Goal: Transaction & Acquisition: Download file/media

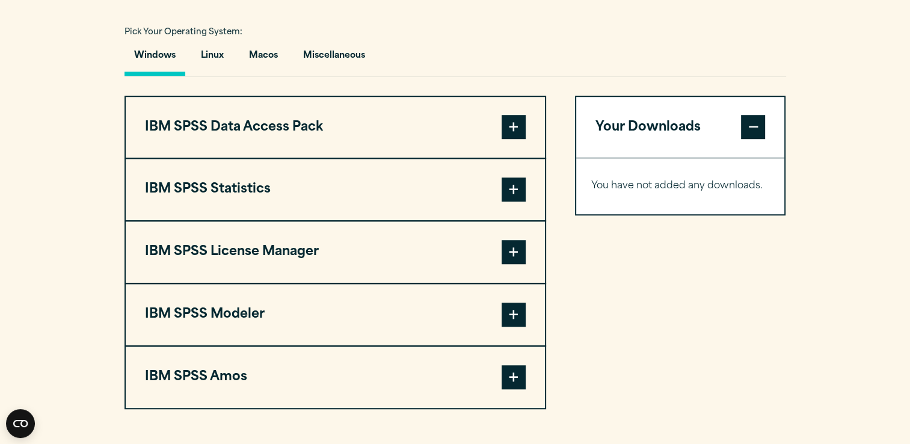
scroll to position [868, 0]
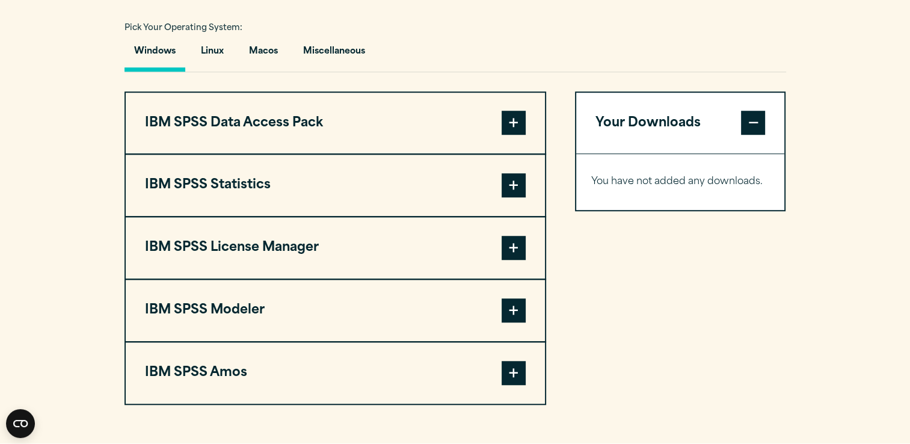
click at [515, 197] on span at bounding box center [513, 185] width 24 height 24
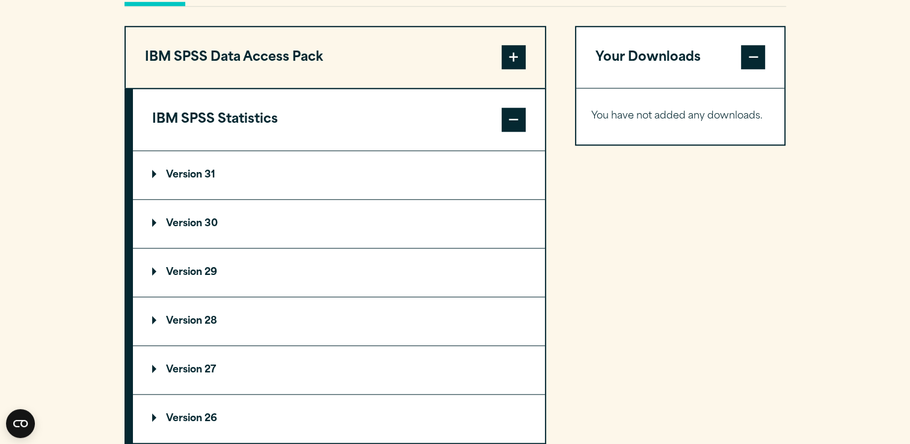
scroll to position [933, 0]
click at [278, 199] on summary "Version 31" at bounding box center [339, 175] width 412 height 48
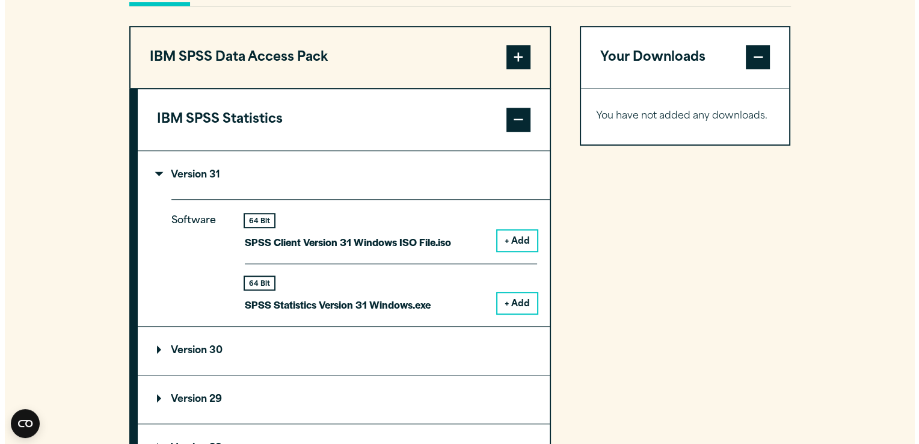
scroll to position [955, 0]
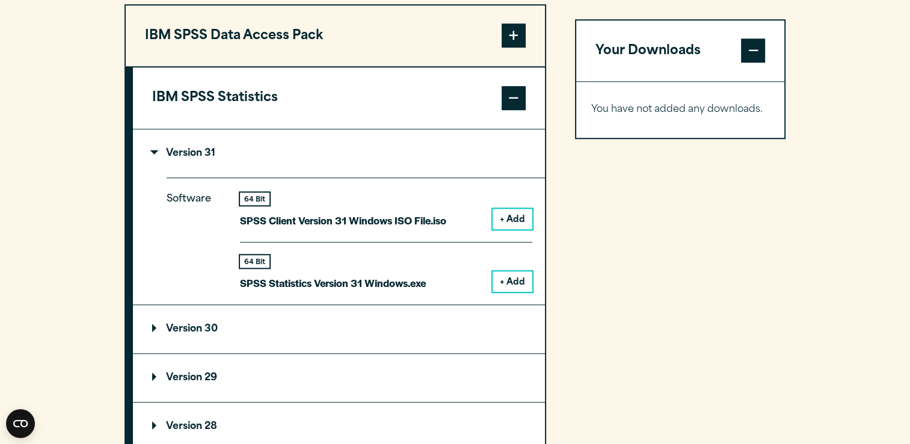
click at [511, 292] on button "+ Add" at bounding box center [512, 281] width 40 height 20
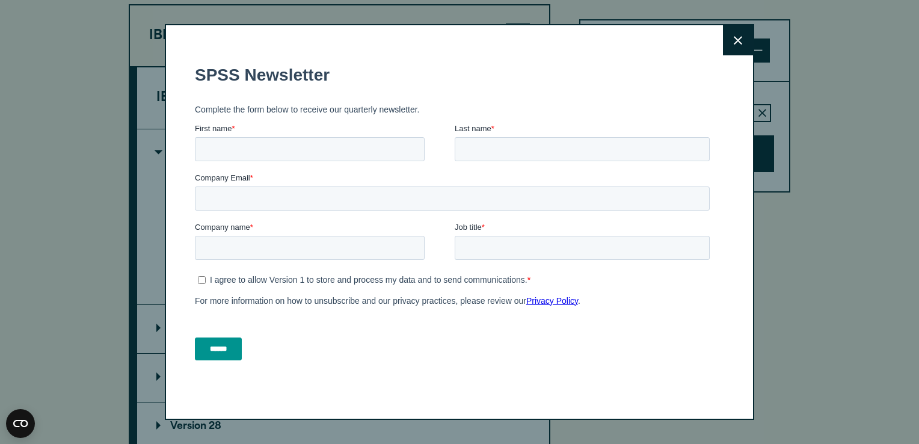
click at [727, 31] on button "Close" at bounding box center [738, 40] width 30 height 30
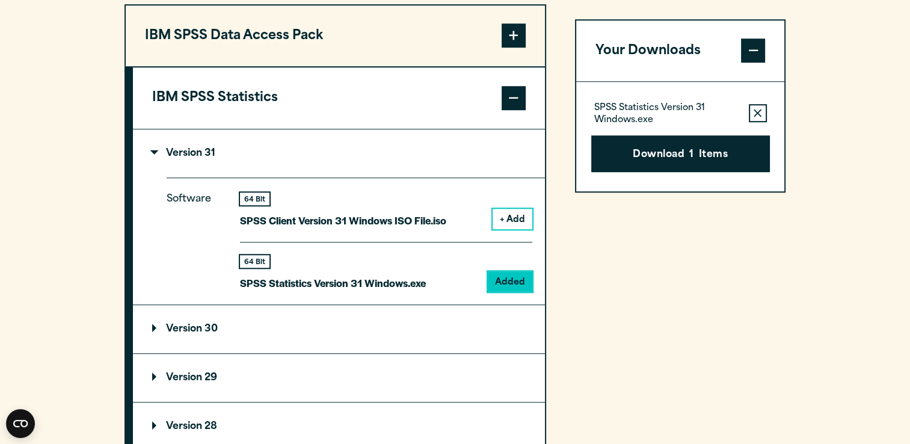
click at [759, 118] on icon "button" at bounding box center [757, 113] width 8 height 8
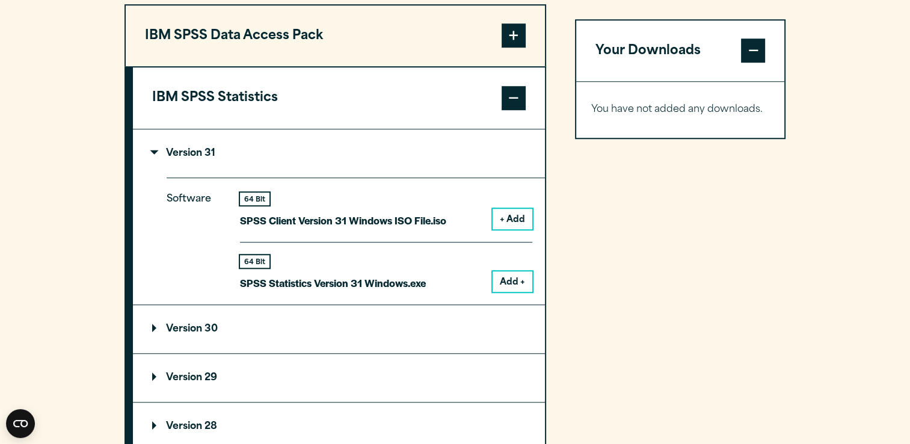
click at [177, 158] on p "Version 31" at bounding box center [183, 154] width 63 height 10
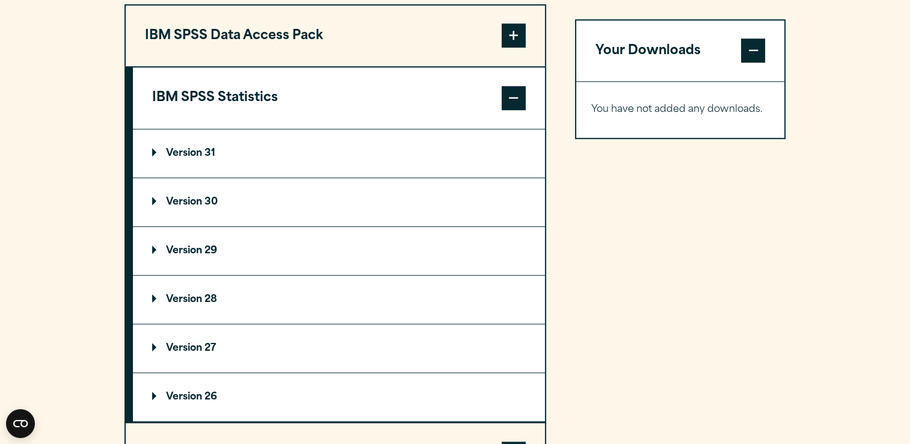
click at [233, 226] on summary "Version 30" at bounding box center [339, 202] width 412 height 48
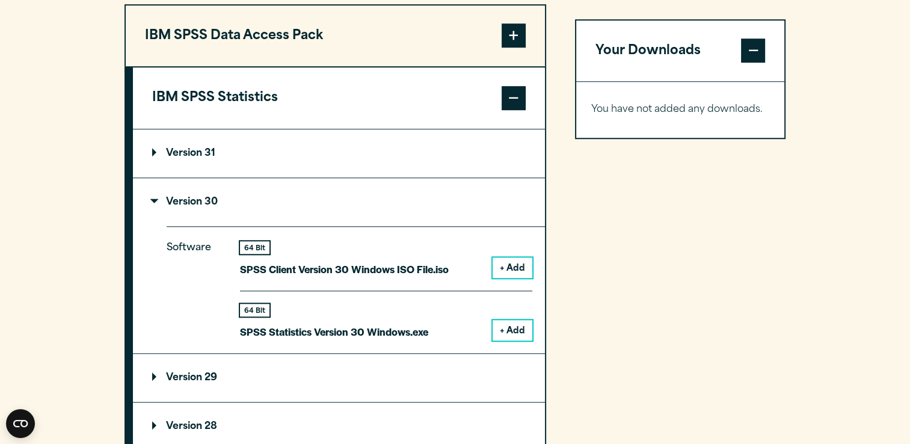
click at [518, 340] on button "+ Add" at bounding box center [512, 330] width 40 height 20
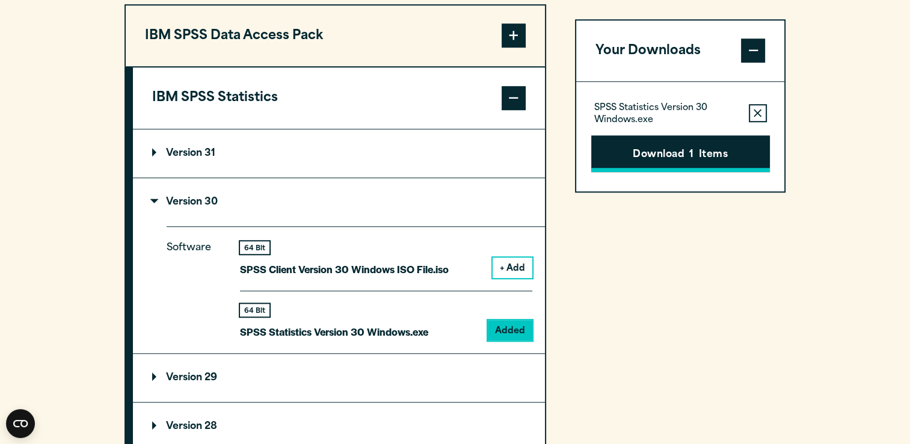
click at [689, 163] on span "1" at bounding box center [691, 155] width 4 height 16
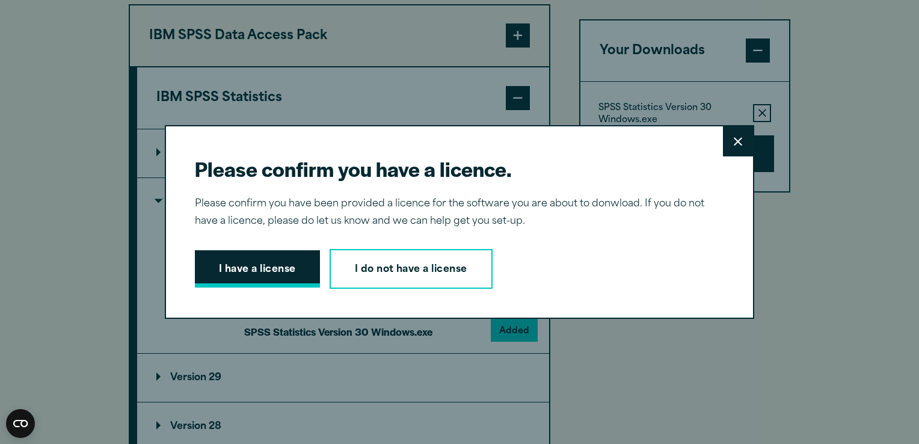
click at [274, 262] on button "I have a license" at bounding box center [257, 268] width 125 height 37
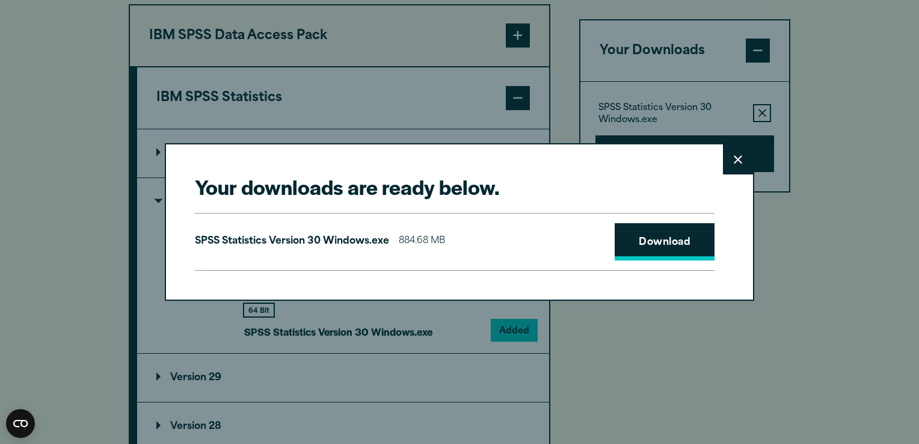
click at [658, 243] on link "Download" at bounding box center [664, 241] width 100 height 37
